Goal: Browse casually

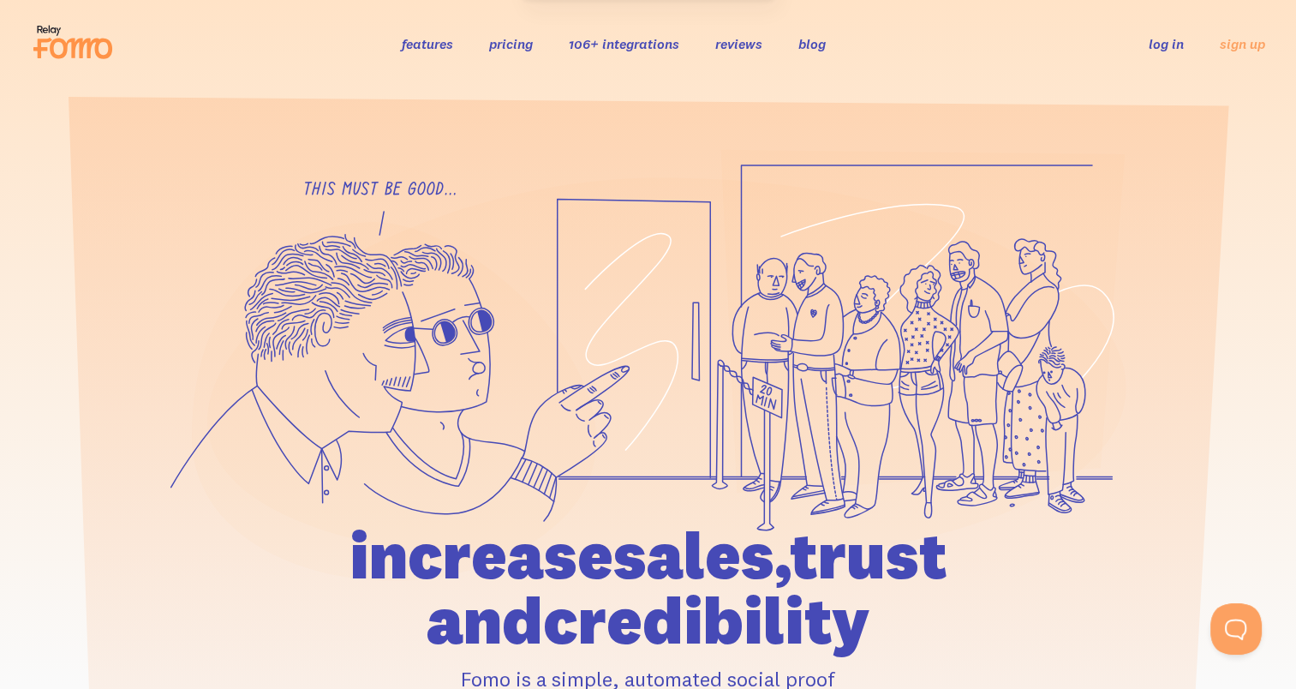
click at [408, 195] on icon at bounding box center [648, 365] width 956 height 432
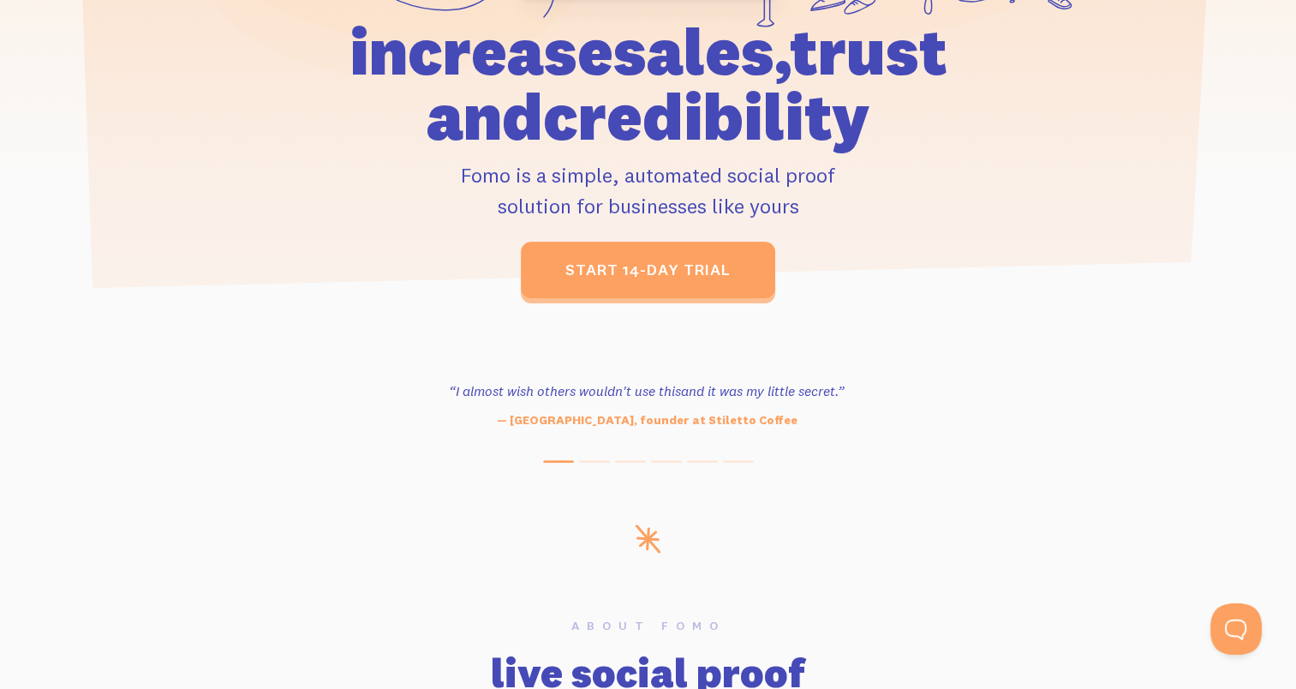
scroll to position [602, 0]
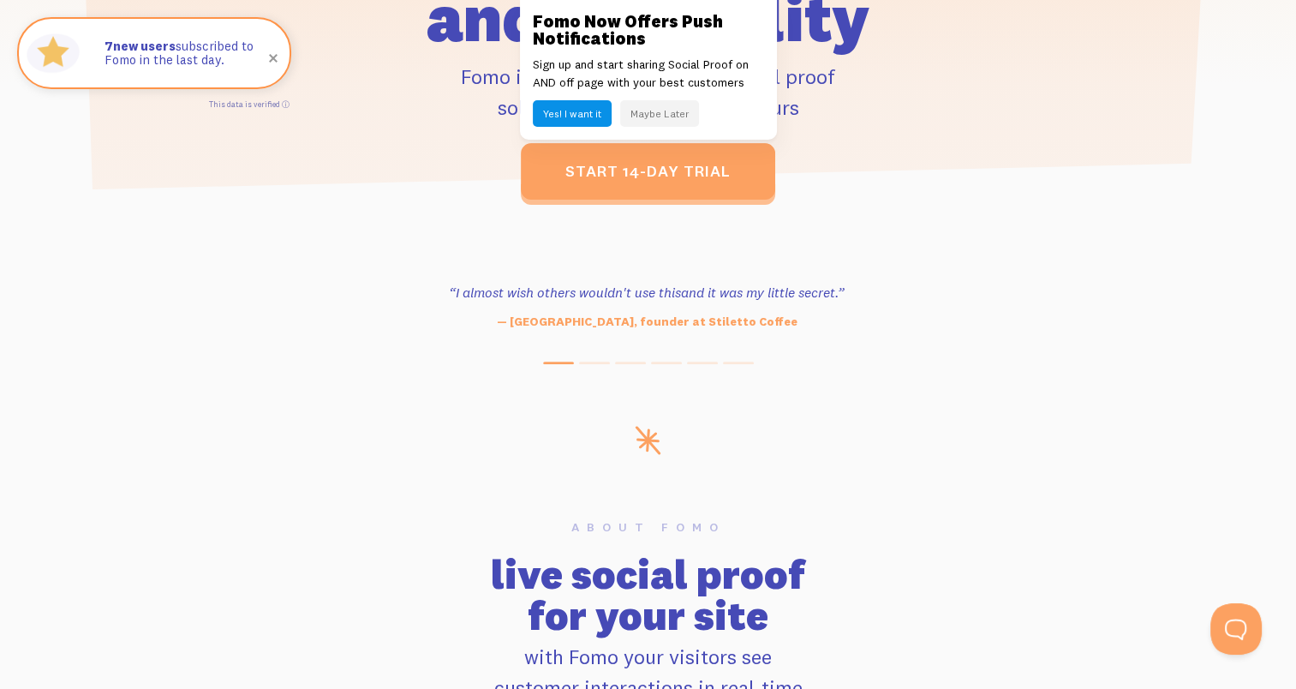
click at [651, 110] on button "Maybe Later" at bounding box center [659, 113] width 79 height 27
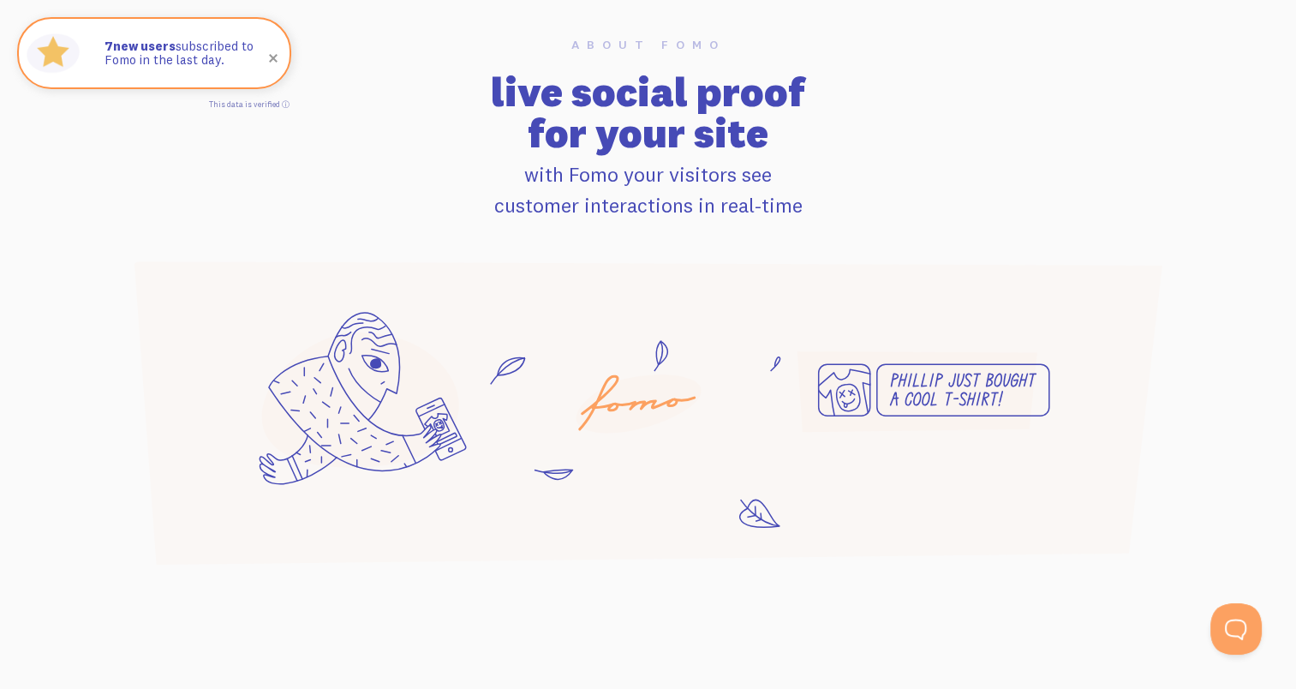
scroll to position [1082, 0]
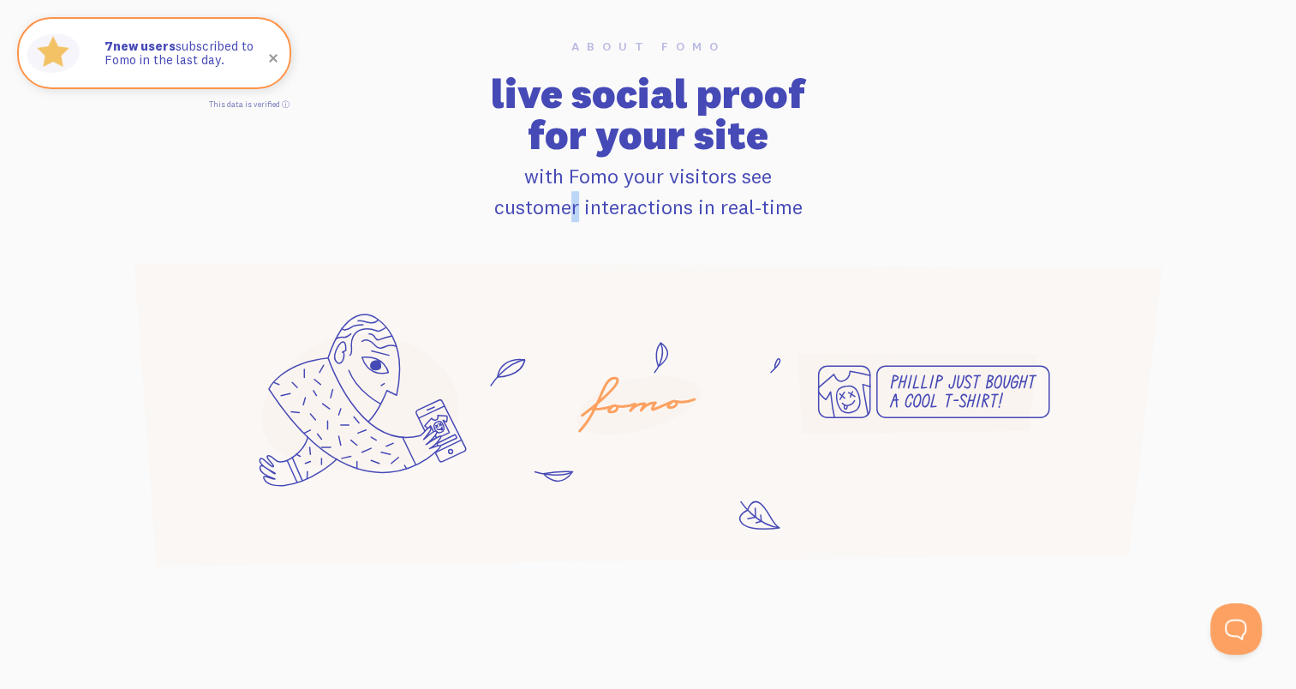
drag, startPoint x: 515, startPoint y: 239, endPoint x: 500, endPoint y: 194, distance: 47.7
click at [500, 194] on div "About Fomo live social proof for your site with Fomo your visitors see customer…" at bounding box center [648, 305] width 1090 height 530
click at [500, 194] on p "with Fomo your visitors see customer interactions in real-time" at bounding box center [648, 191] width 1070 height 62
click at [500, 196] on p "with Fomo your visitors see customer interactions in real-time" at bounding box center [648, 191] width 1070 height 62
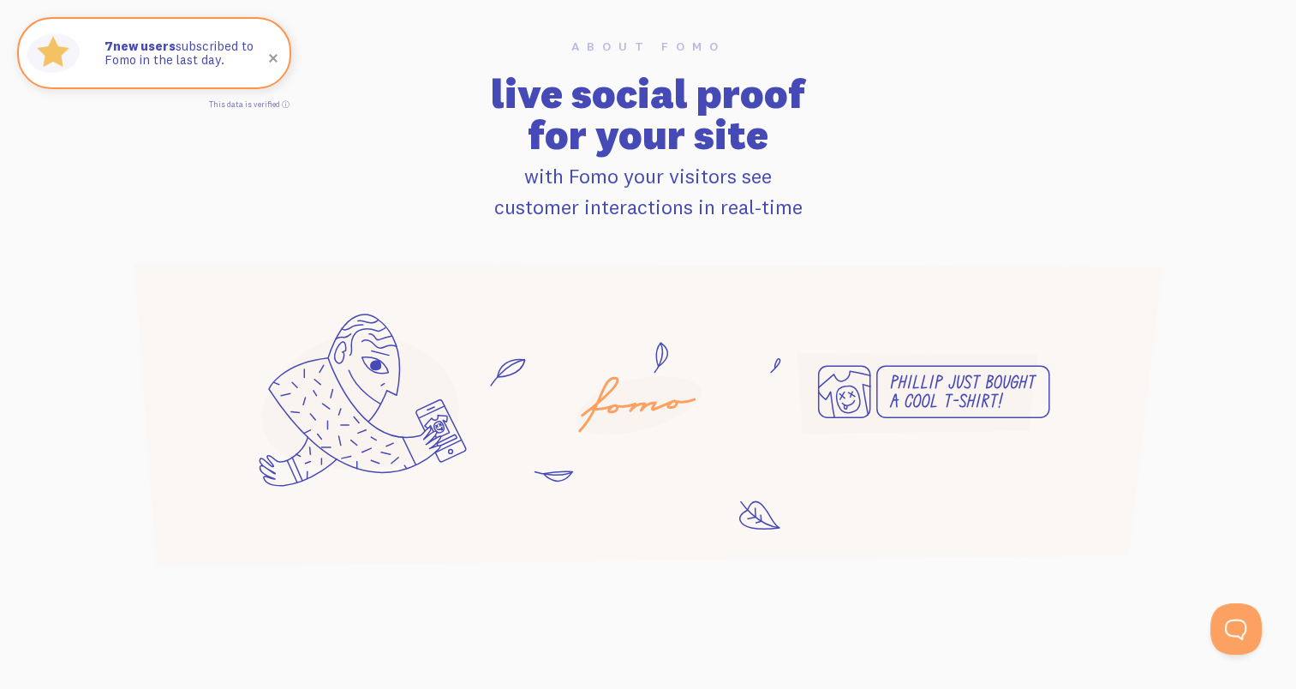
click at [492, 238] on div "About Fomo live social proof for your site with Fomo your visitors see customer…" at bounding box center [648, 305] width 1090 height 530
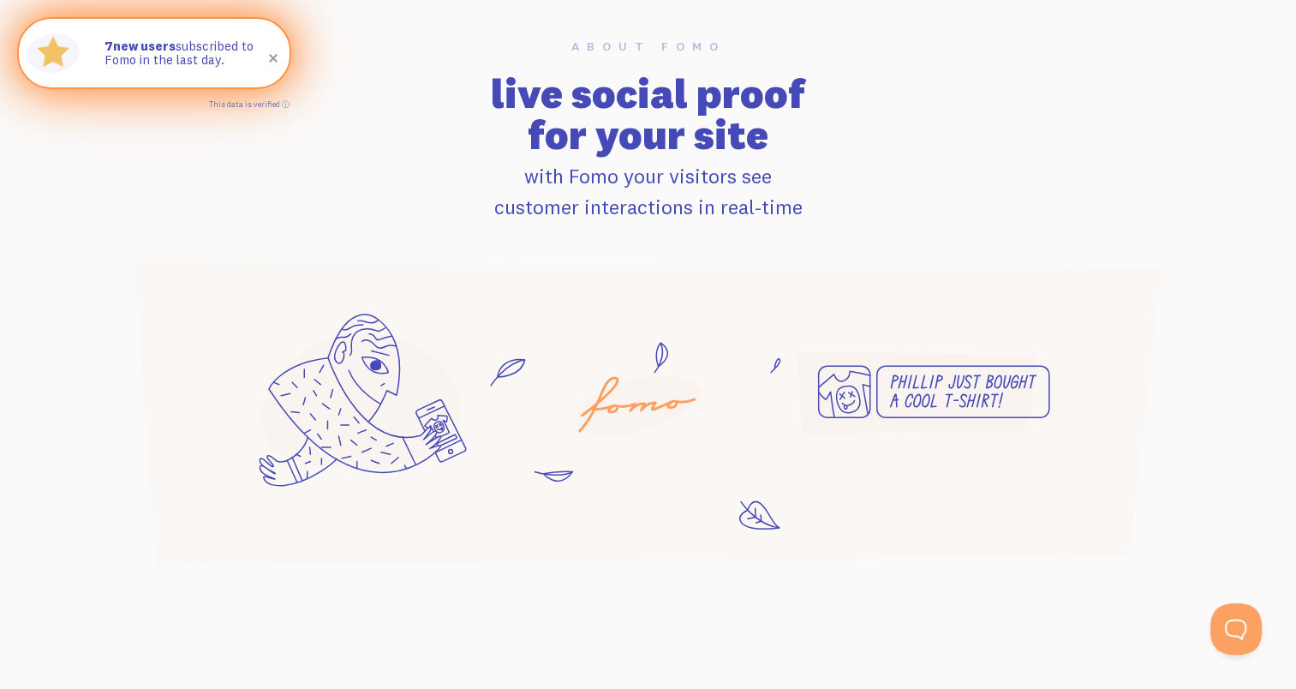
click at [274, 63] on span at bounding box center [273, 58] width 58 height 58
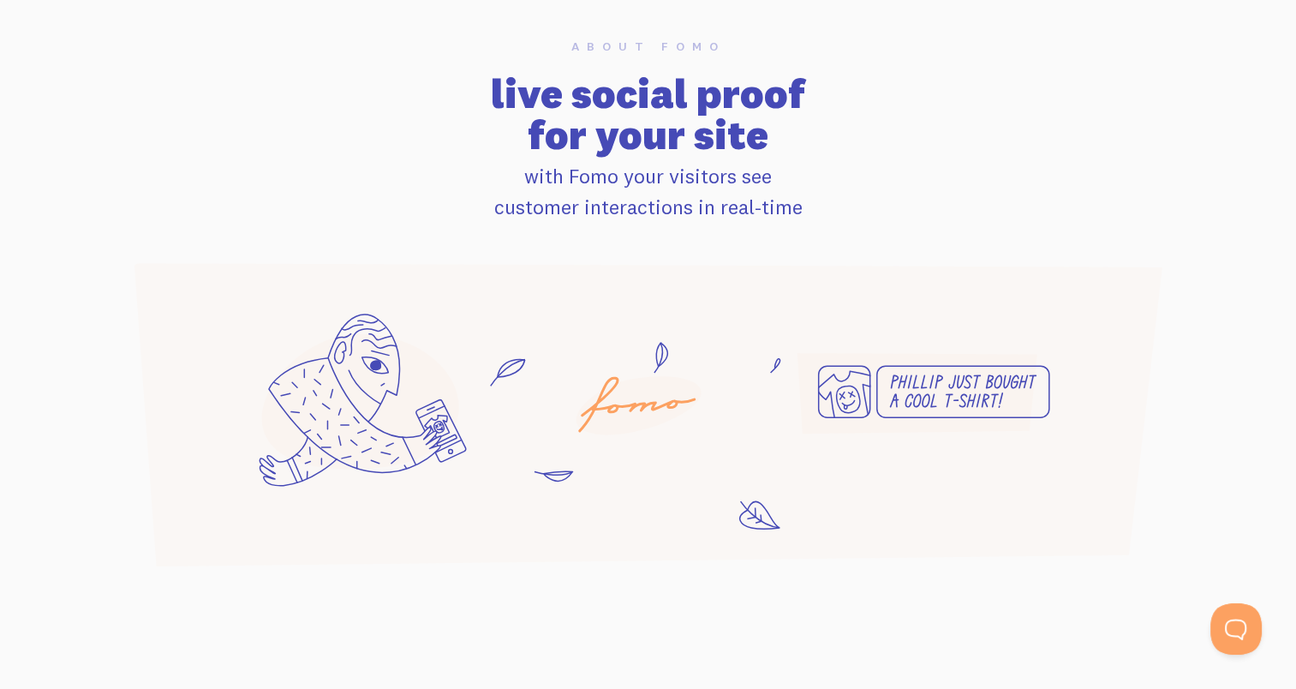
click at [431, 170] on p "with Fomo your visitors see customer interactions in real-time" at bounding box center [648, 191] width 1070 height 62
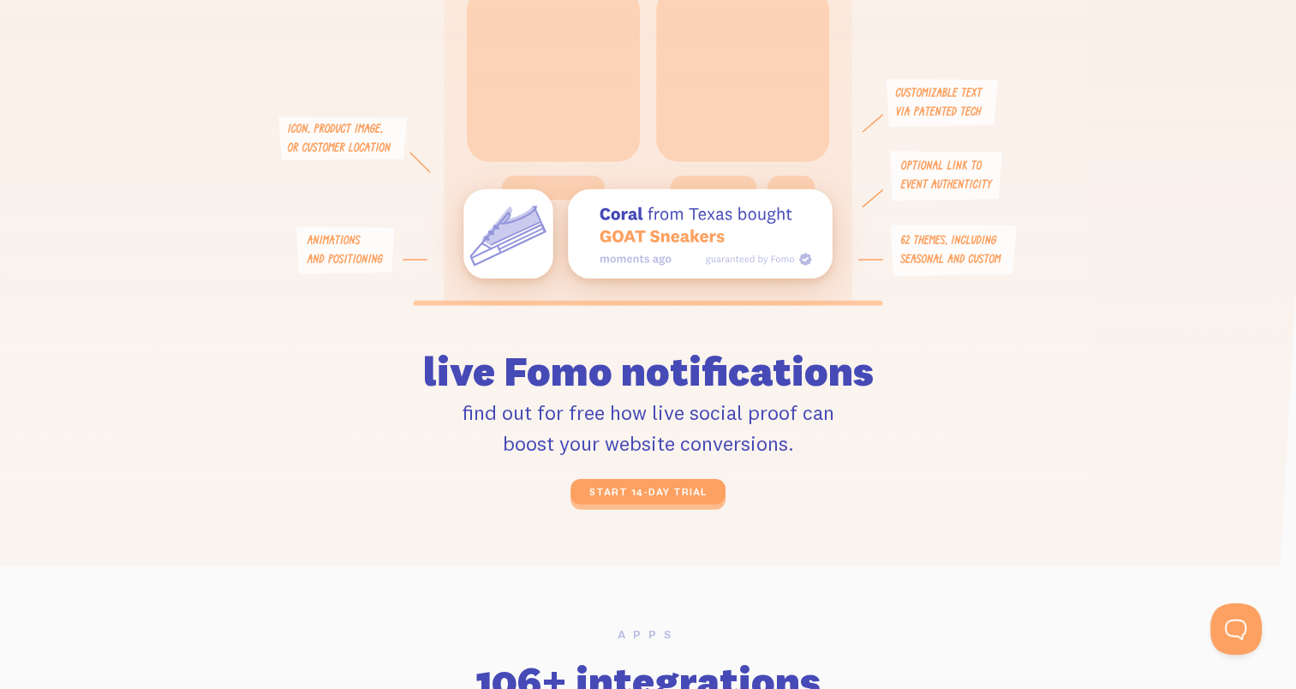
scroll to position [4093, 0]
